Goal: Find contact information: Find contact information

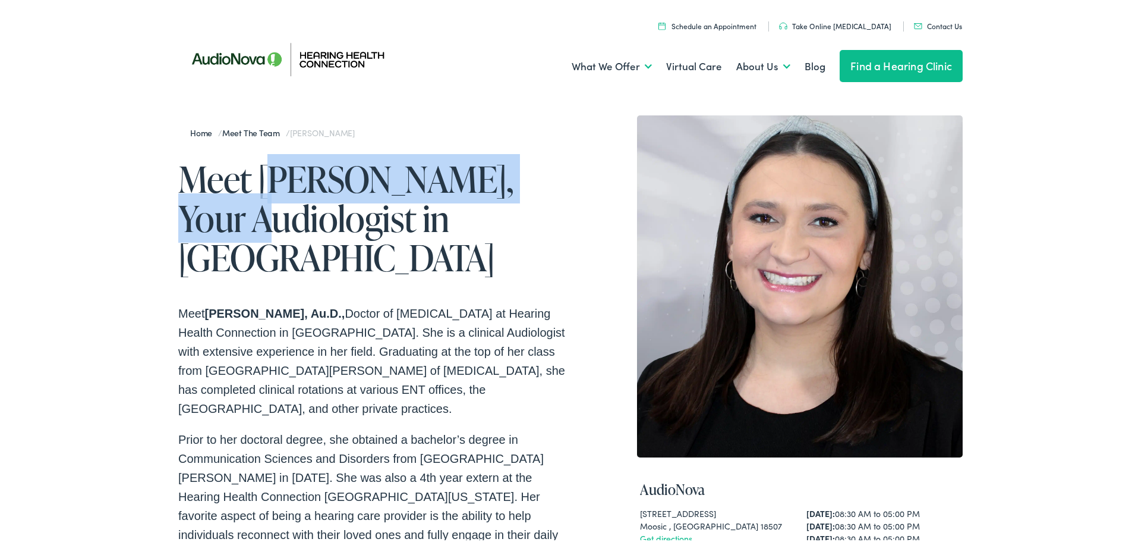
drag, startPoint x: 558, startPoint y: 177, endPoint x: 259, endPoint y: 179, distance: 299.0
click at [260, 178] on h1 "Meet [PERSON_NAME], Your Audiologist in [GEOGRAPHIC_DATA]" at bounding box center [374, 216] width 392 height 118
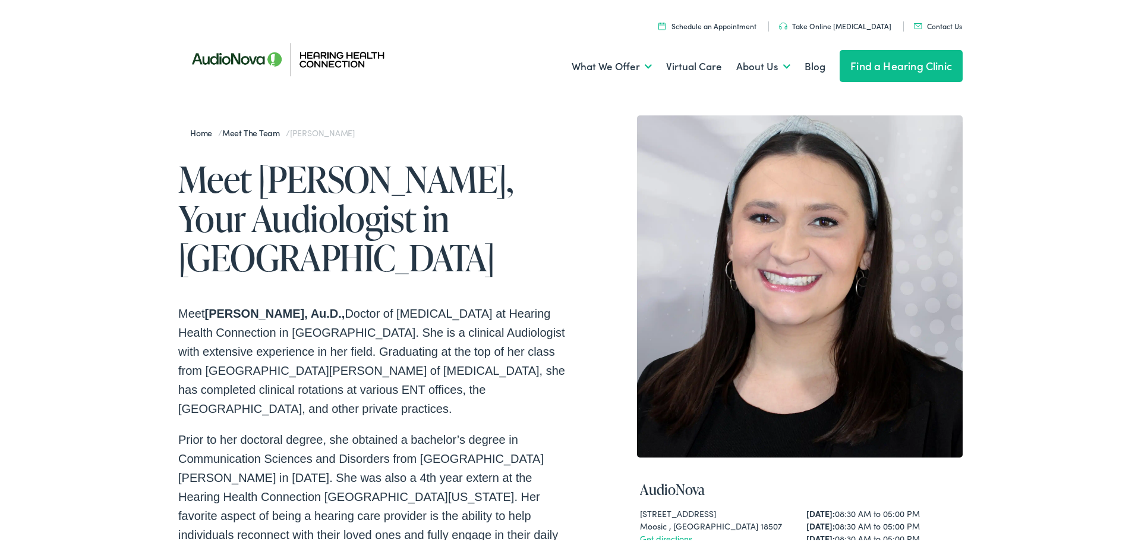
click at [253, 183] on h1 "Meet [PERSON_NAME], Your Audiologist in [GEOGRAPHIC_DATA]" at bounding box center [374, 216] width 392 height 118
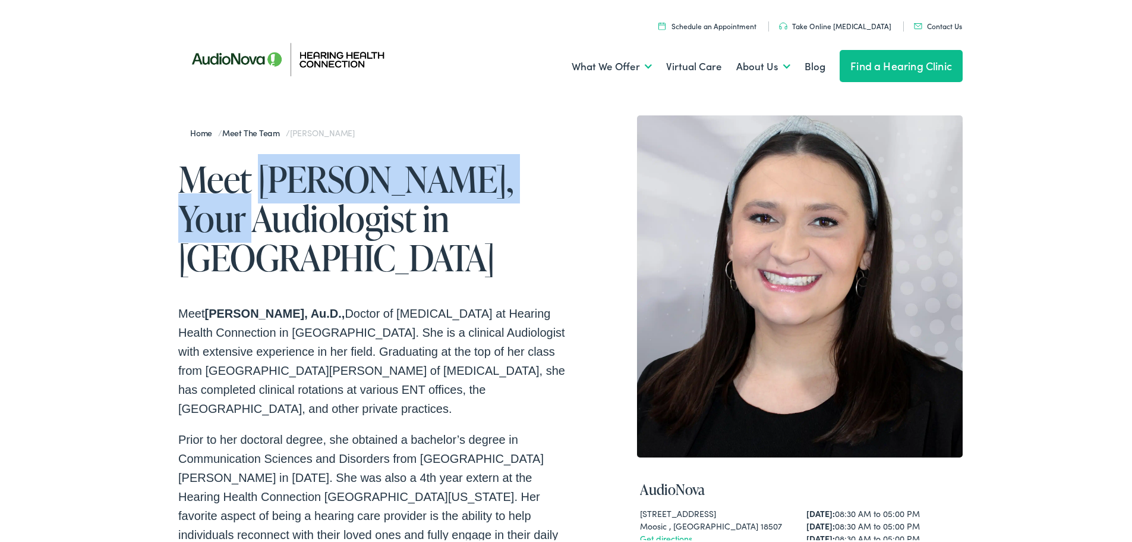
drag, startPoint x: 253, startPoint y: 181, endPoint x: 548, endPoint y: 167, distance: 295.2
click at [548, 167] on h1 "Meet [PERSON_NAME], Your Audiologist in [GEOGRAPHIC_DATA]" at bounding box center [374, 216] width 392 height 118
copy h1 "[PERSON_NAME]"
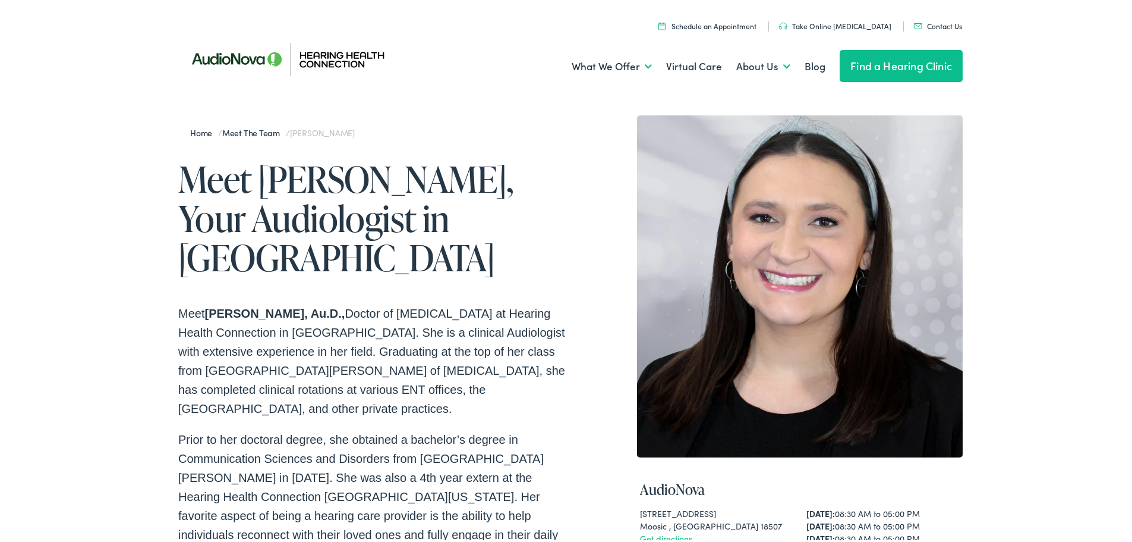
click at [564, 226] on h1 "Meet [PERSON_NAME], Your Audiologist in [GEOGRAPHIC_DATA]" at bounding box center [374, 216] width 392 height 118
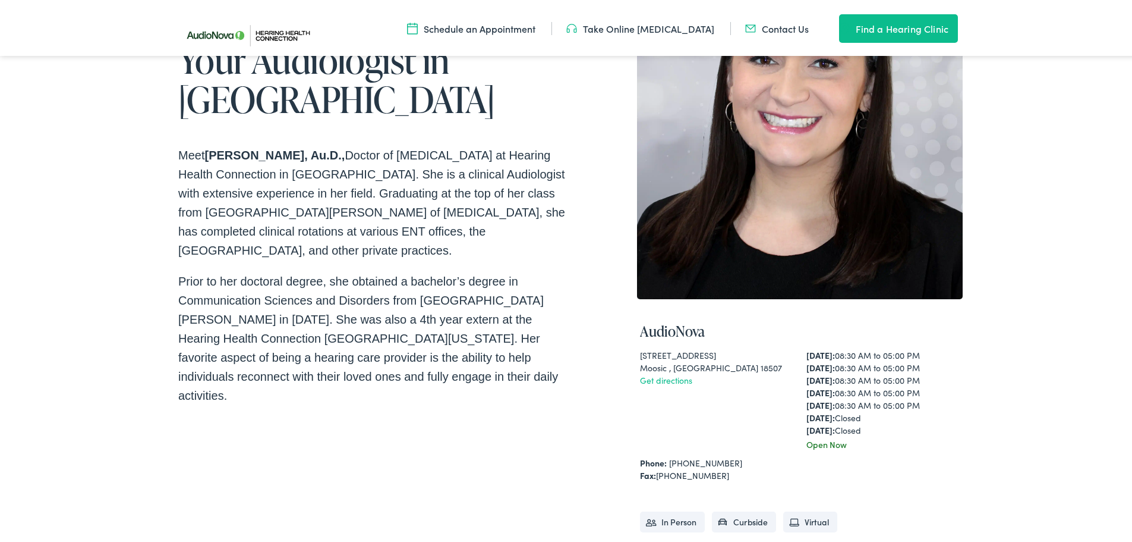
scroll to position [178, 0]
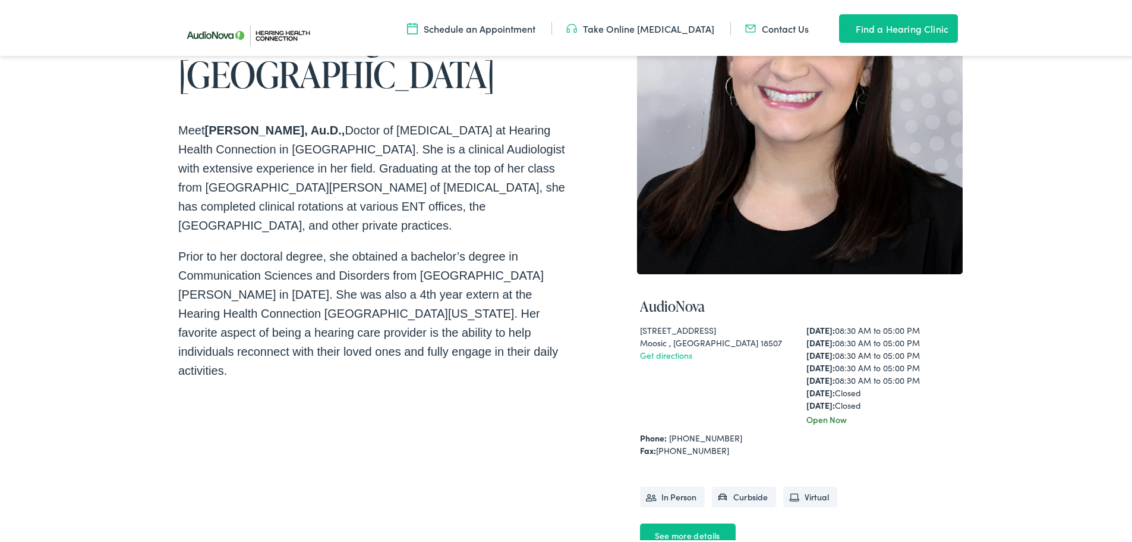
drag, startPoint x: 748, startPoint y: 328, endPoint x: 631, endPoint y: 324, distance: 117.8
click at [631, 324] on div "Home / Meet the Team / [PERSON_NAME] Meet [PERSON_NAME], Your Audiologist in [G…" at bounding box center [570, 261] width 785 height 662
copy div "[STREET_ADDRESS]"
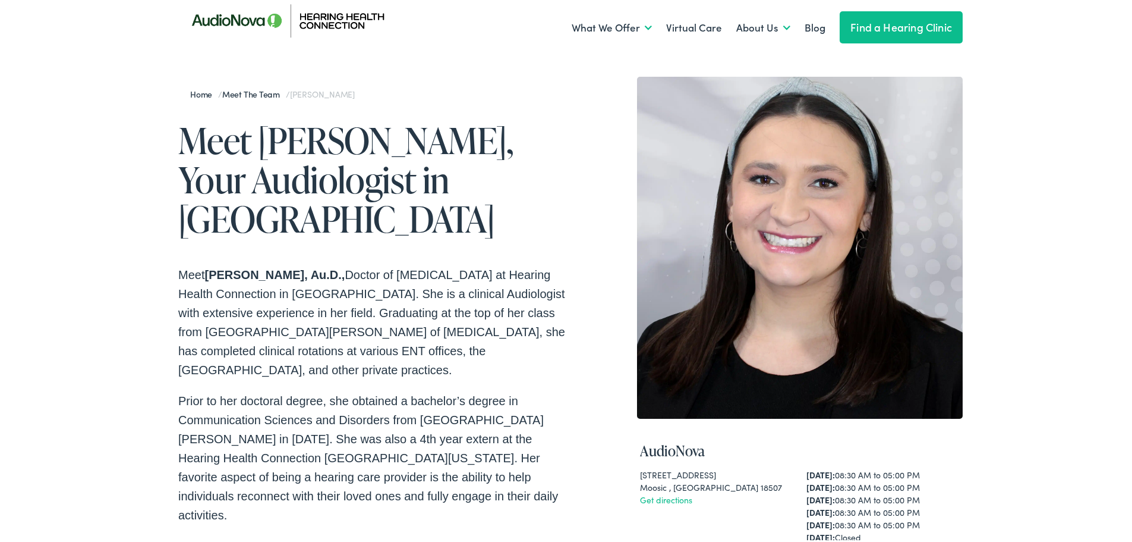
scroll to position [59, 0]
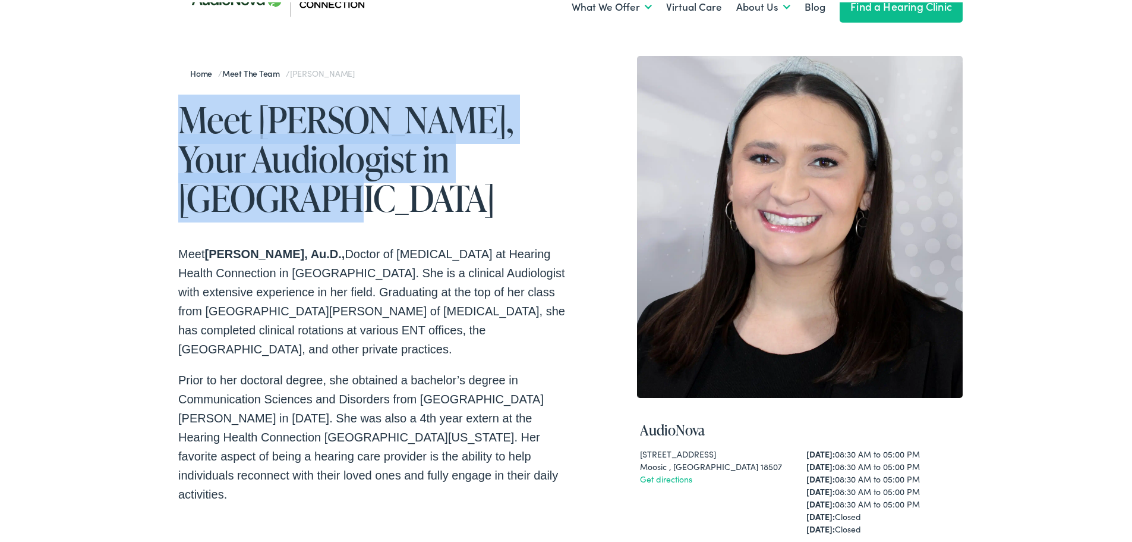
drag, startPoint x: 417, startPoint y: 164, endPoint x: 207, endPoint y: 123, distance: 213.8
click at [164, 124] on div "Home / Meet the Team / [PERSON_NAME] Meet [PERSON_NAME], Your Audiologist in [G…" at bounding box center [570, 405] width 1141 height 739
copy h1 "Meet [PERSON_NAME], Your Audiologist in [GEOGRAPHIC_DATA]"
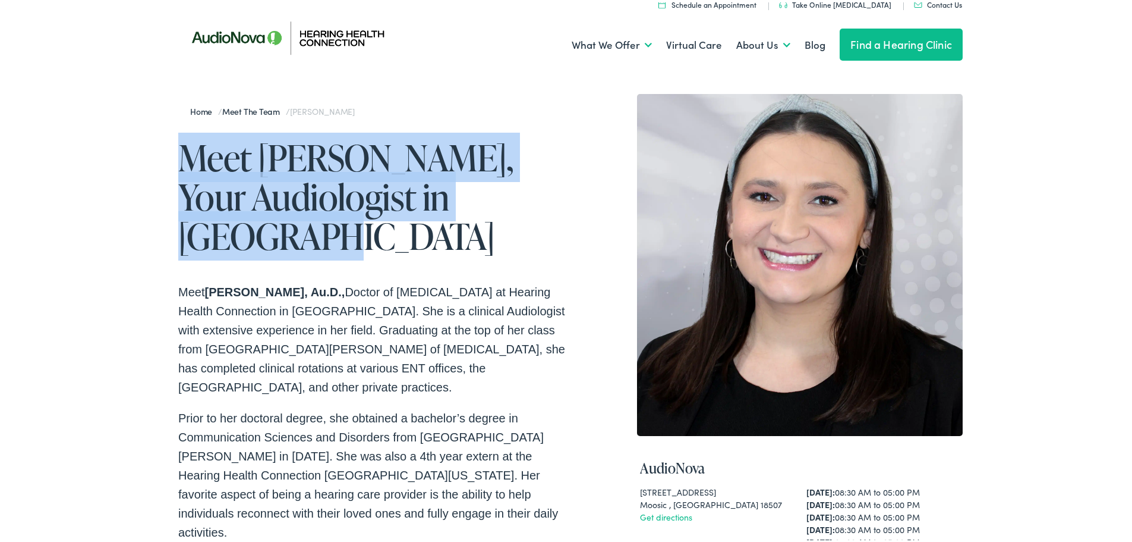
scroll to position [0, 0]
